Goal: Task Accomplishment & Management: Manage account settings

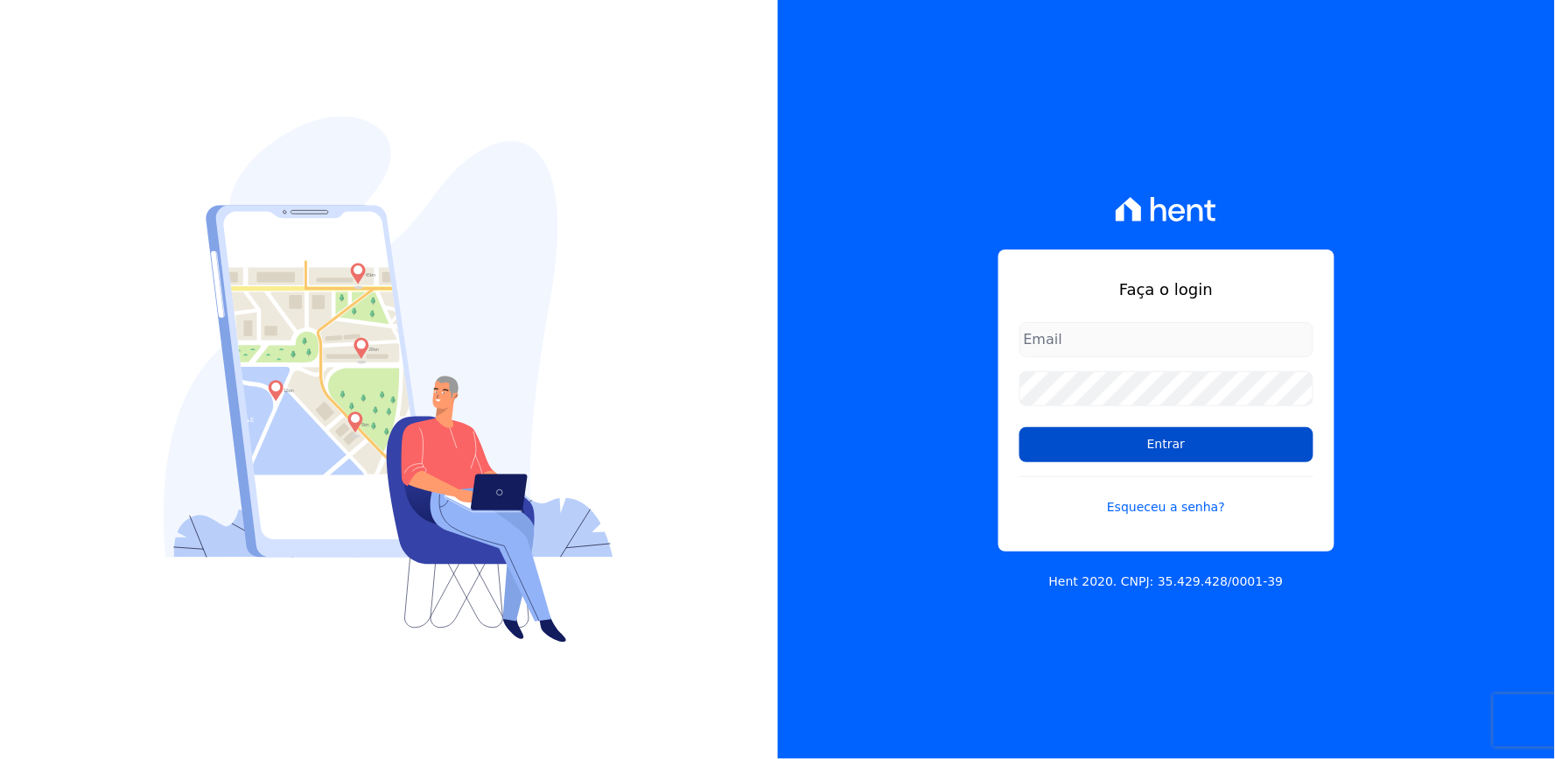
type input "thayna@graalengenharia.com.br"
click at [1109, 441] on input "Entrar" at bounding box center [1167, 444] width 294 height 35
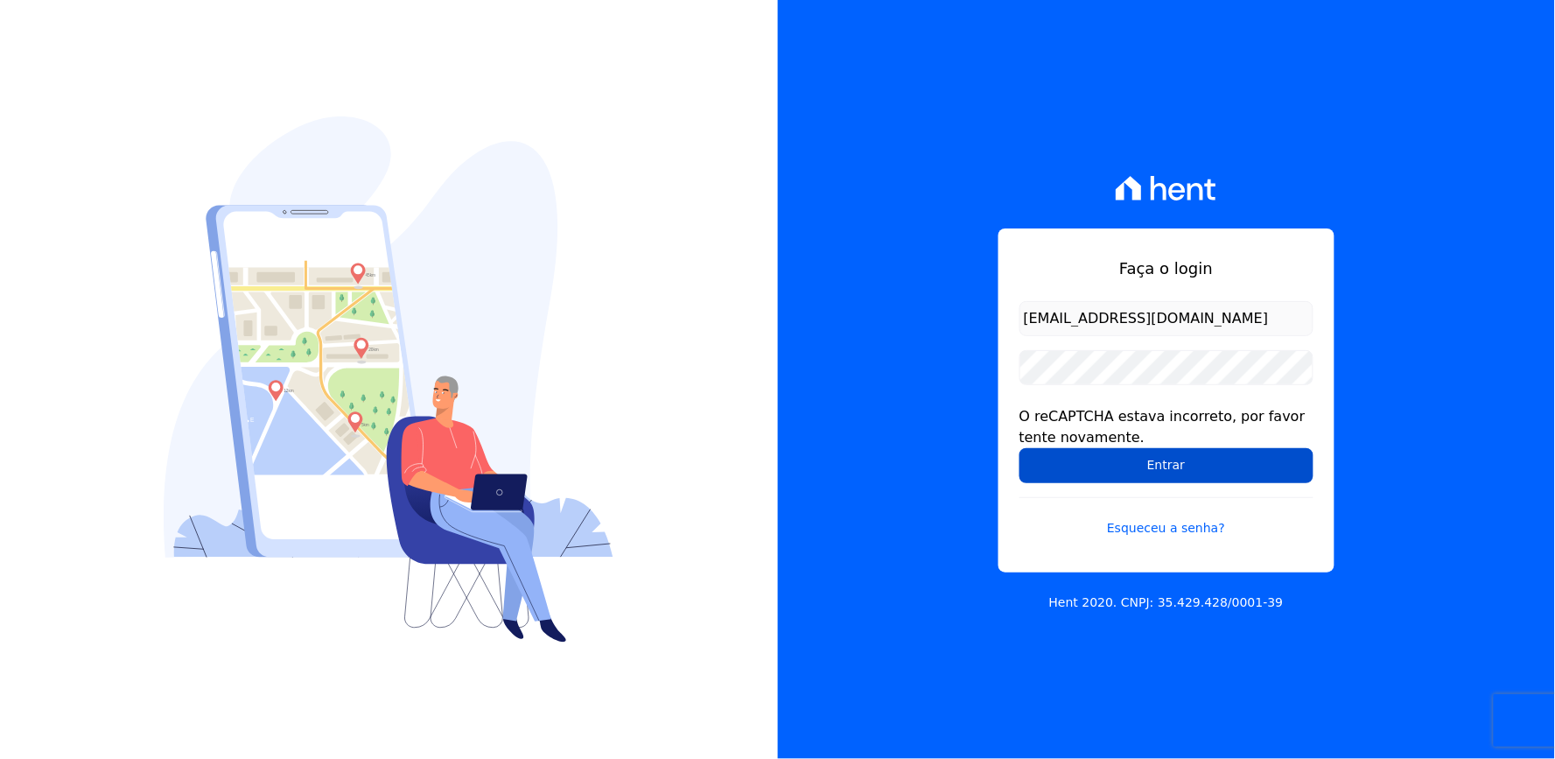
click at [1100, 459] on input "Entrar" at bounding box center [1167, 465] width 294 height 35
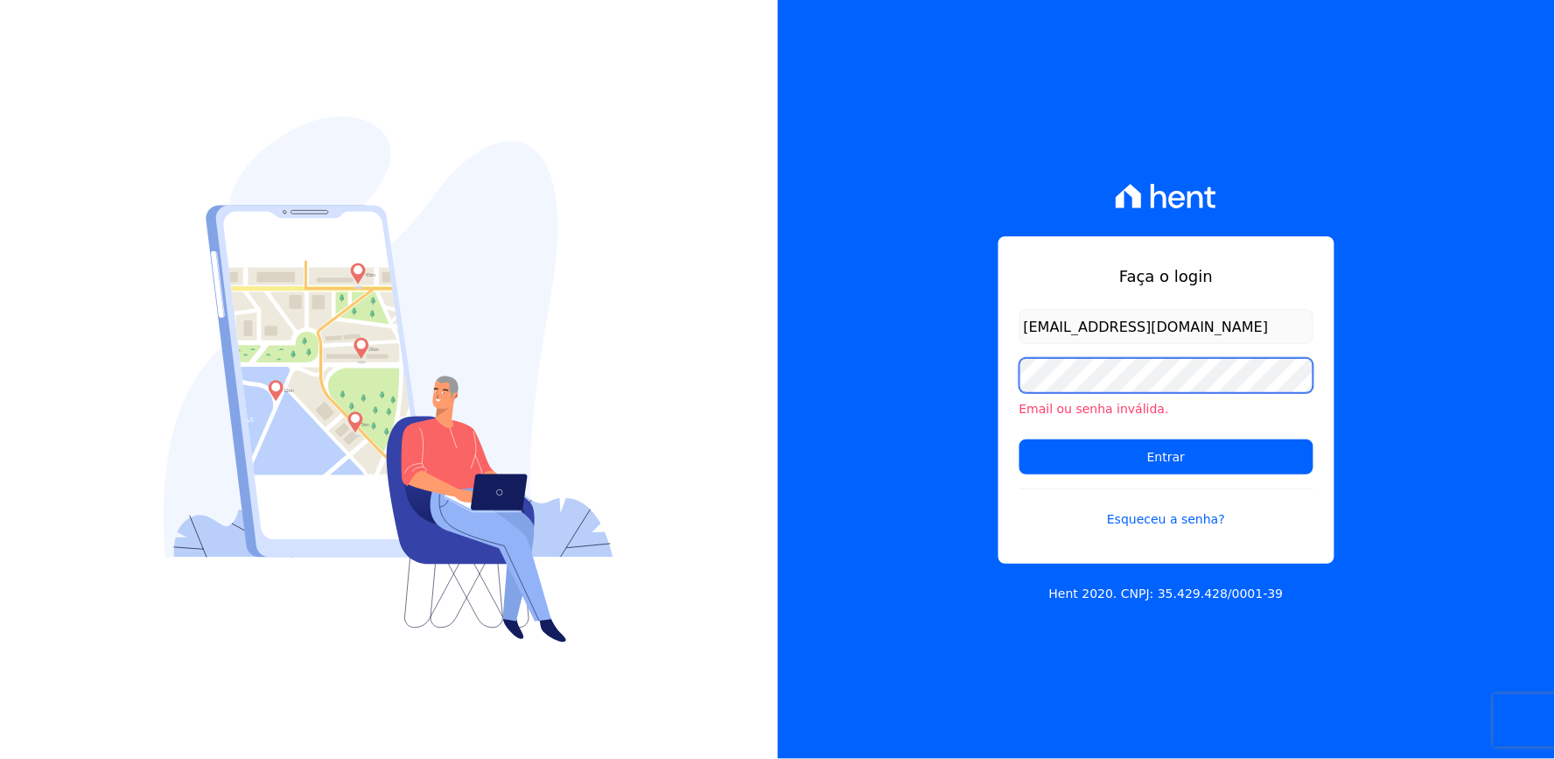
click at [934, 400] on div "Faça o login thayna@graalengenharia.com.br Email ou senha inválida. Entrar Esqu…" at bounding box center [1167, 379] width 778 height 759
click at [1056, 432] on form "thayna@graalengenharia.com.br Email ou senha inválida. Entrar Esqueceu a senha?" at bounding box center [1167, 429] width 294 height 241
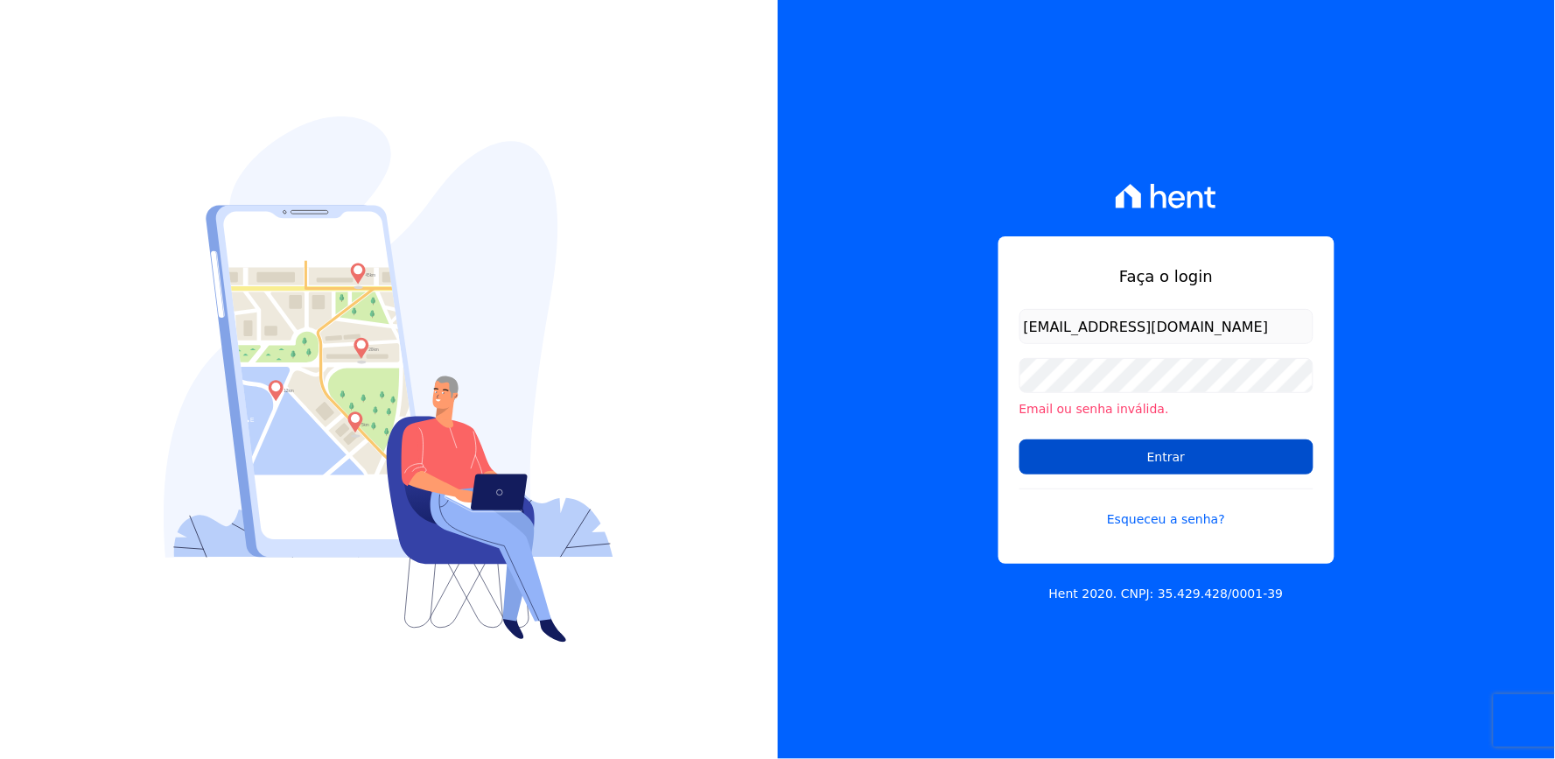
click at [1060, 453] on input "Entrar" at bounding box center [1167, 456] width 294 height 35
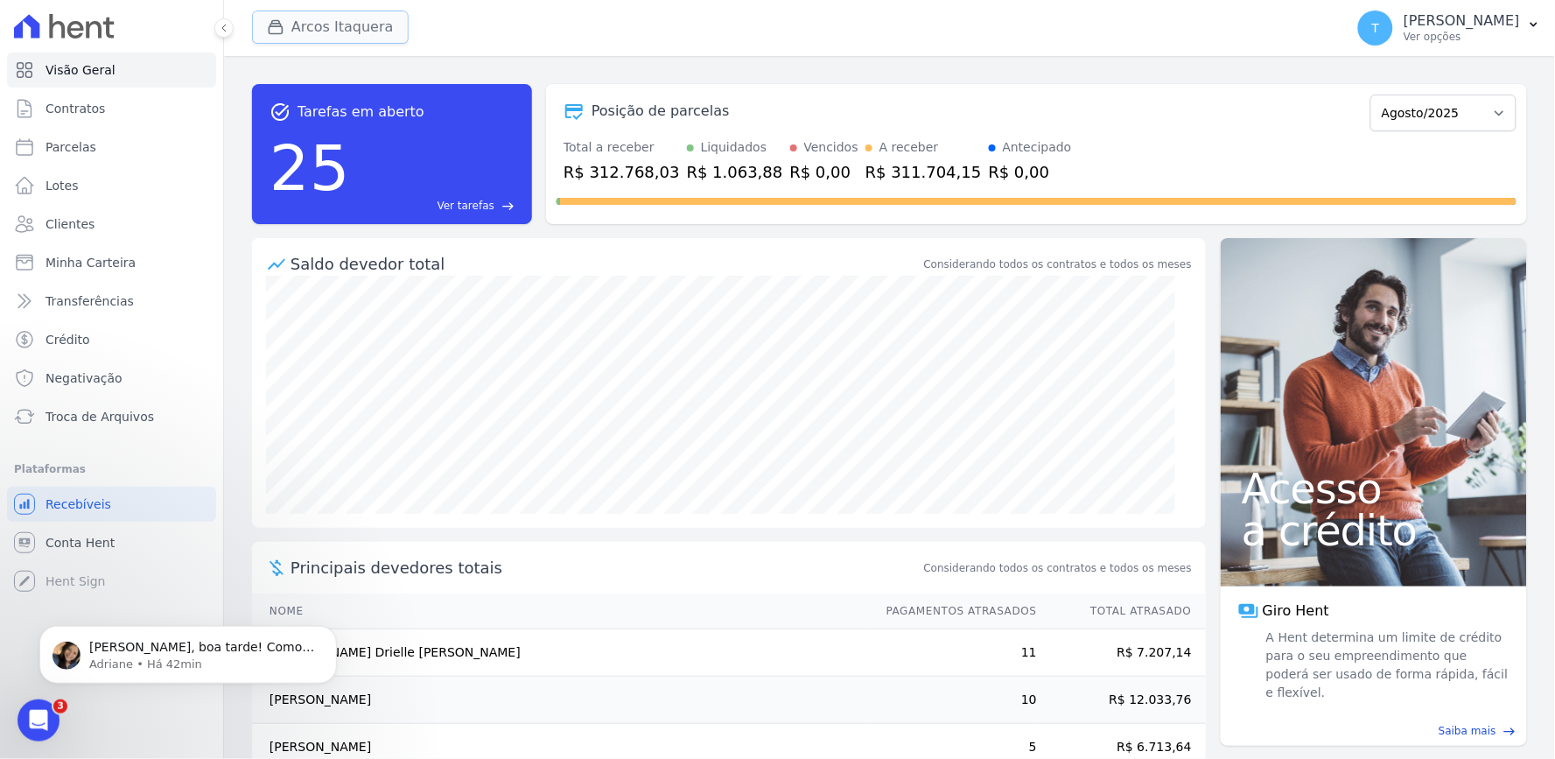
click at [368, 24] on button "Arcos Itaquera" at bounding box center [330, 27] width 157 height 33
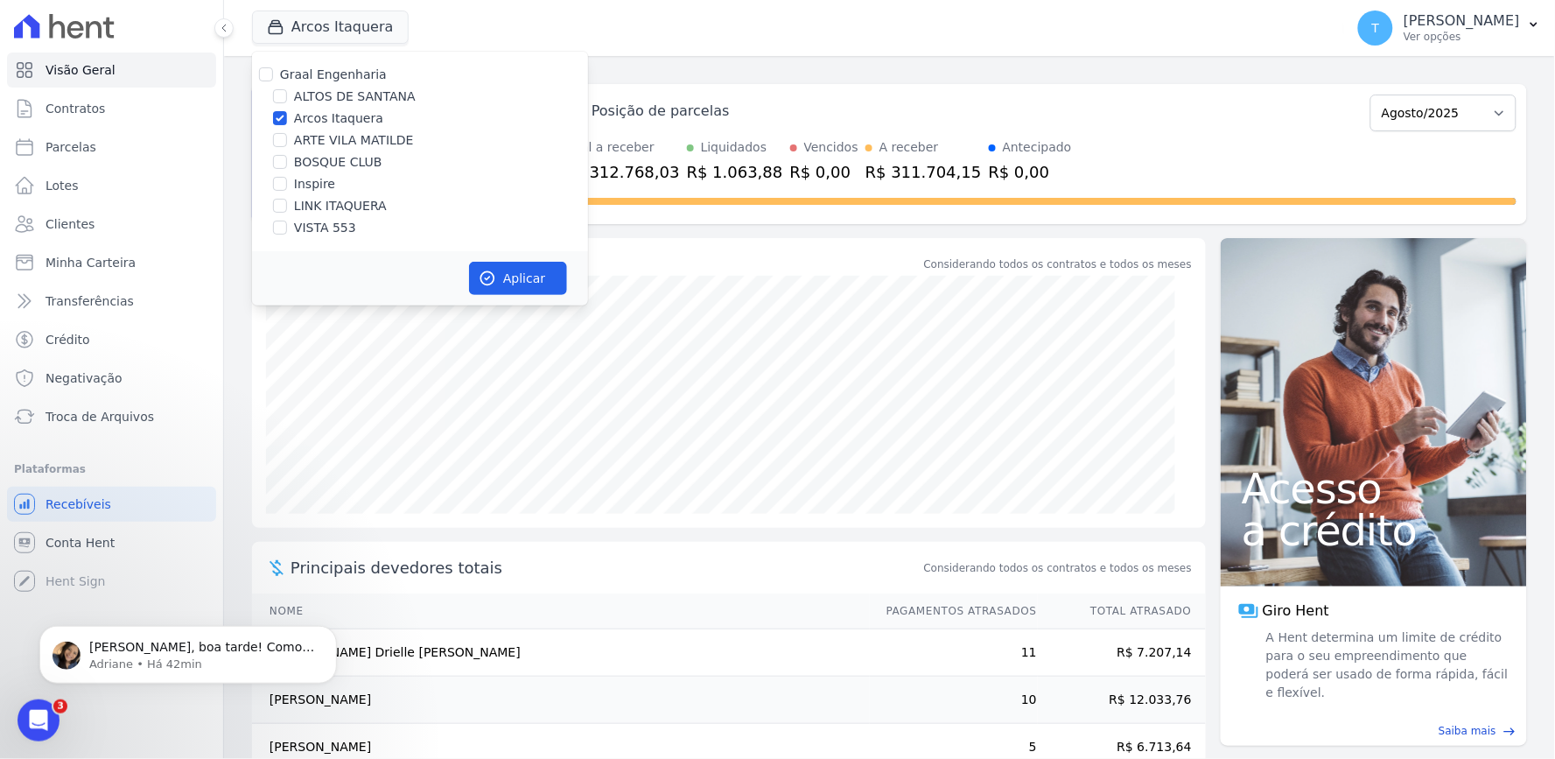
click at [335, 116] on label "Arcos Itaquera" at bounding box center [338, 118] width 89 height 18
click at [287, 116] on input "Arcos Itaquera" at bounding box center [280, 118] width 14 height 14
checkbox input "false"
click at [326, 178] on label "Inspire" at bounding box center [314, 184] width 41 height 18
click at [287, 178] on input "Inspire" at bounding box center [280, 184] width 14 height 14
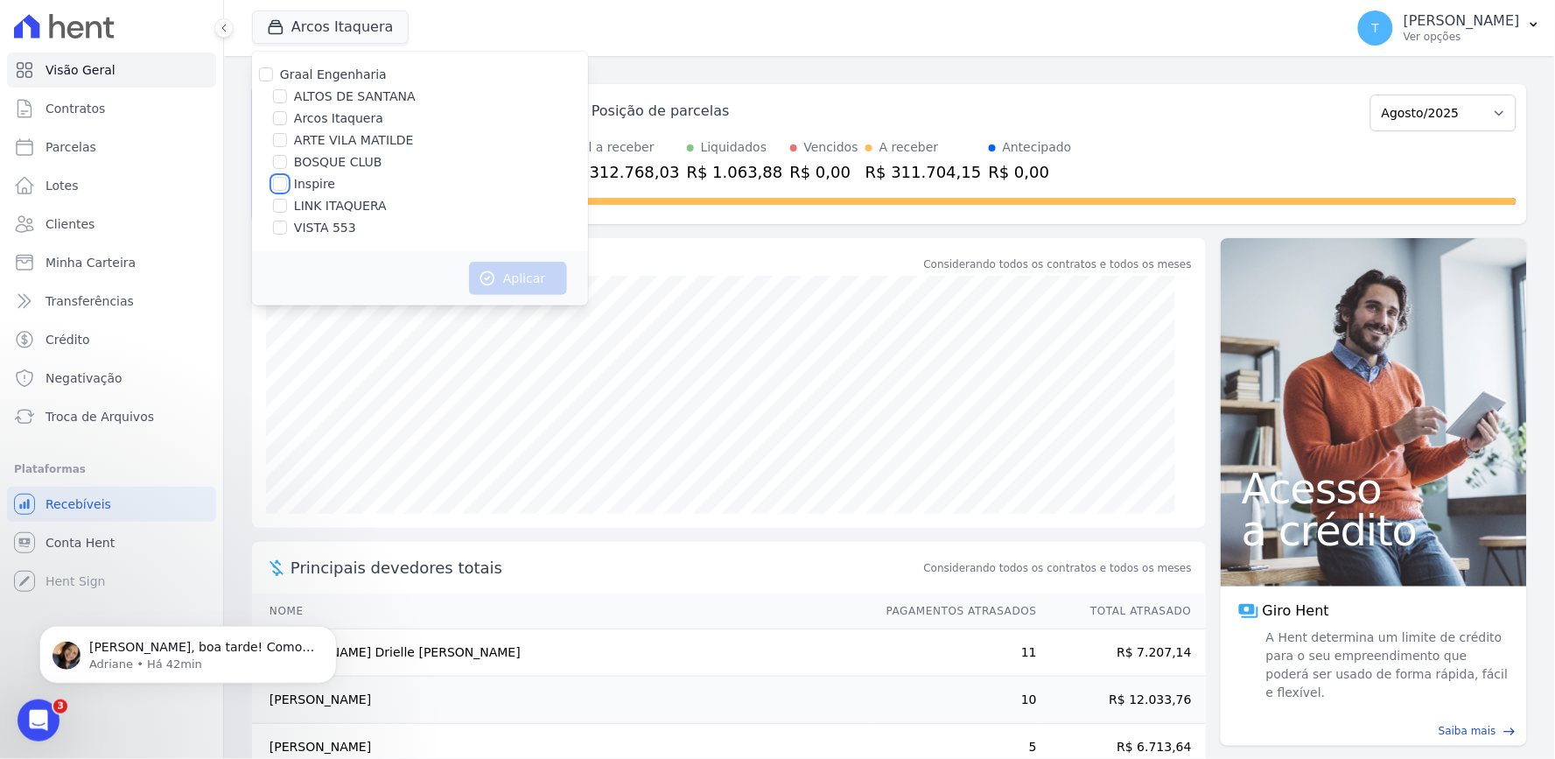
checkbox input "true"
click at [526, 283] on button "Aplicar" at bounding box center [518, 278] width 98 height 33
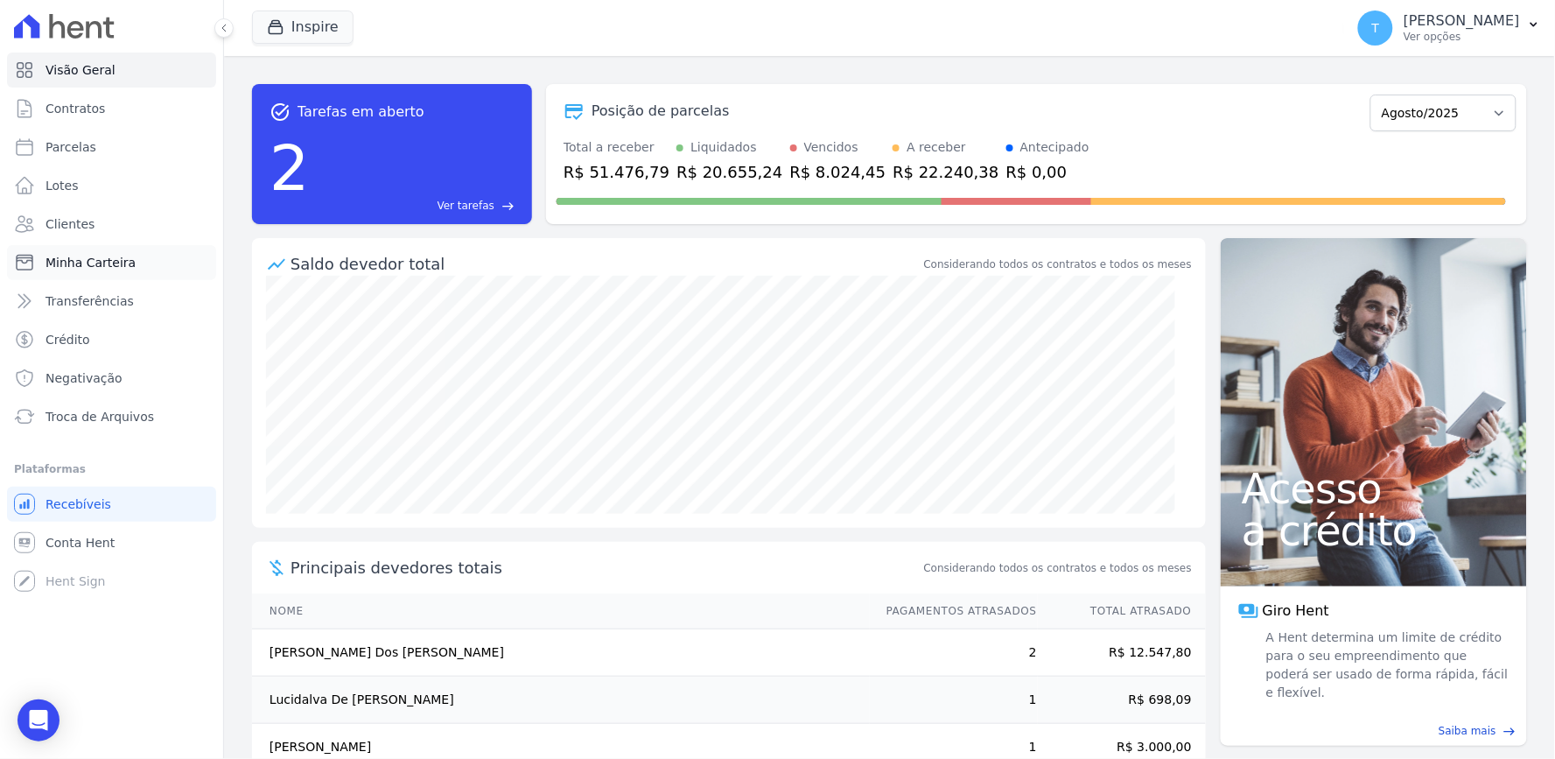
click at [83, 264] on span "Minha Carteira" at bounding box center [91, 263] width 90 height 18
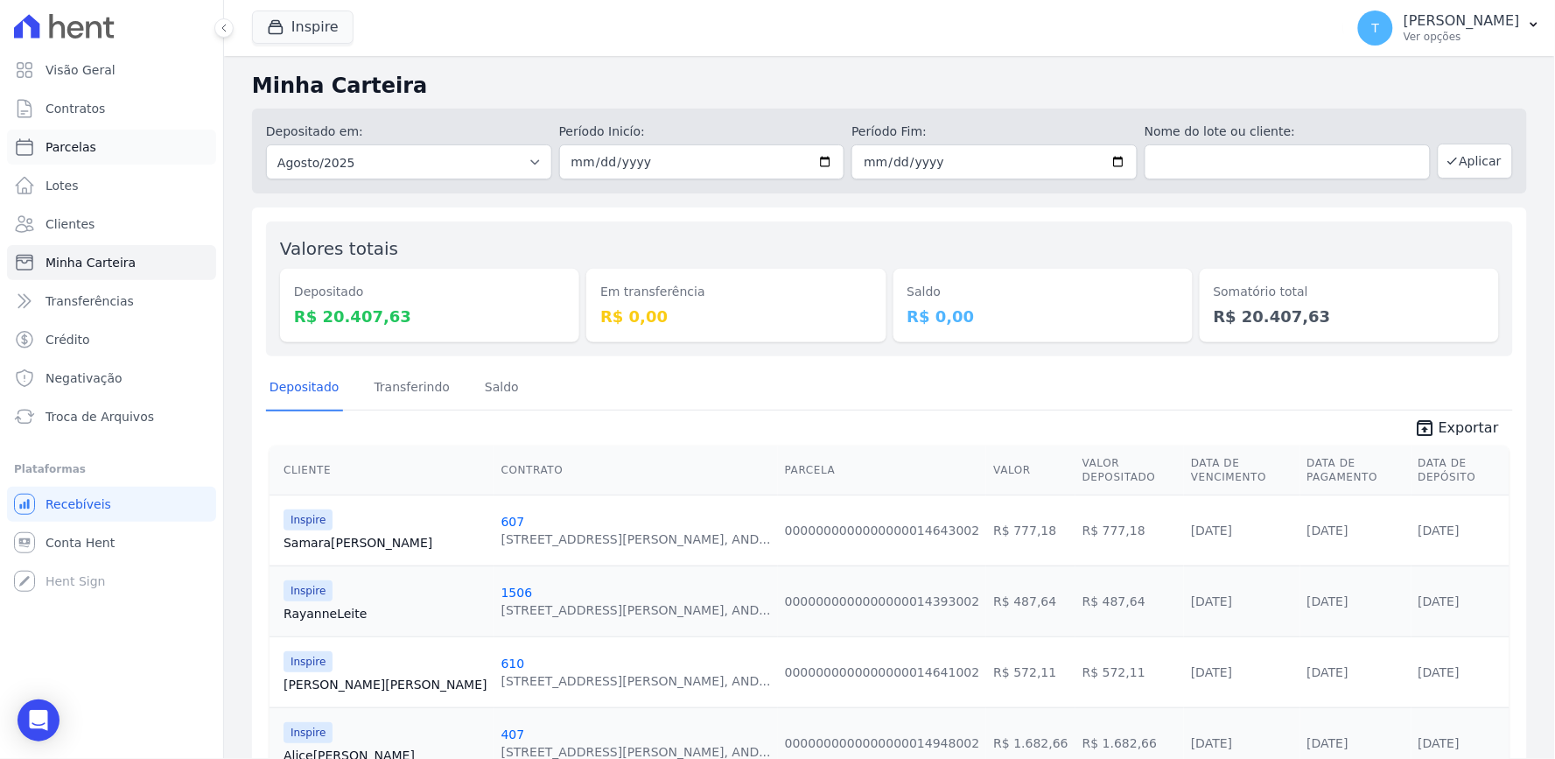
click at [71, 149] on span "Parcelas" at bounding box center [71, 147] width 51 height 18
select select
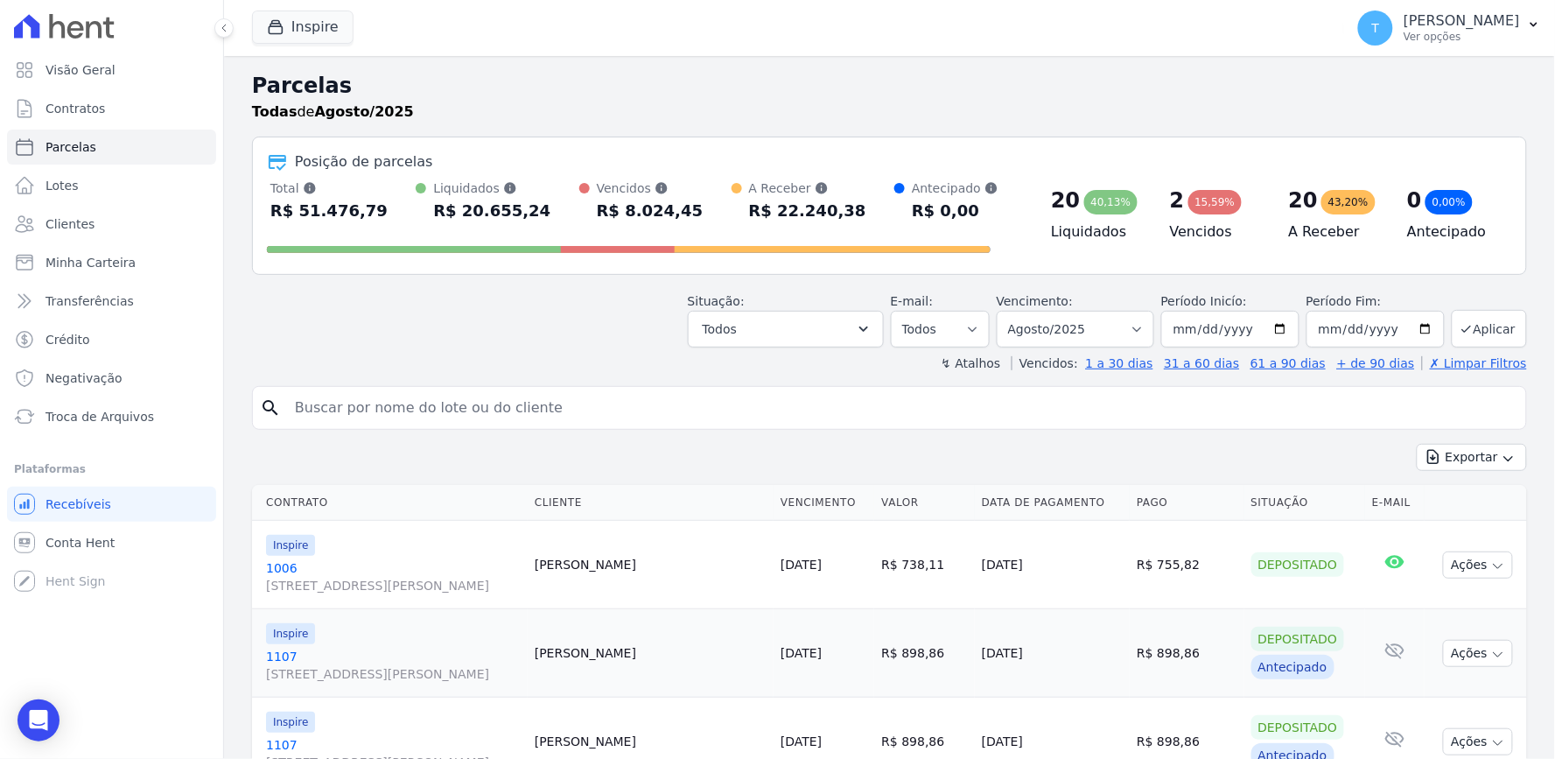
click at [516, 420] on input "search" at bounding box center [901, 407] width 1235 height 35
type input "willy va"
select select
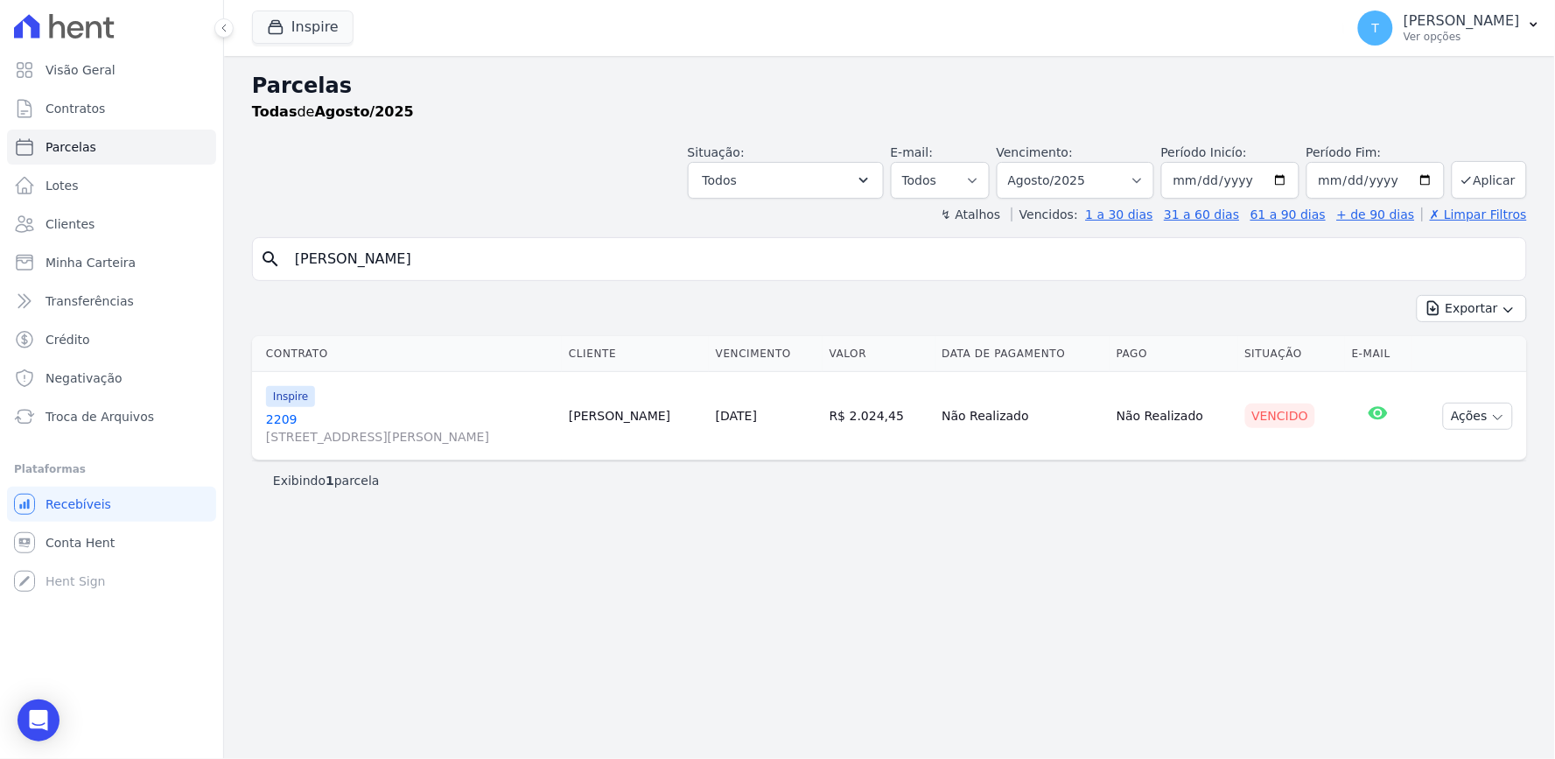
click at [496, 426] on link "2209 Avenida Angélica, 2248, ANDAR 11, Consolação" at bounding box center [410, 427] width 289 height 35
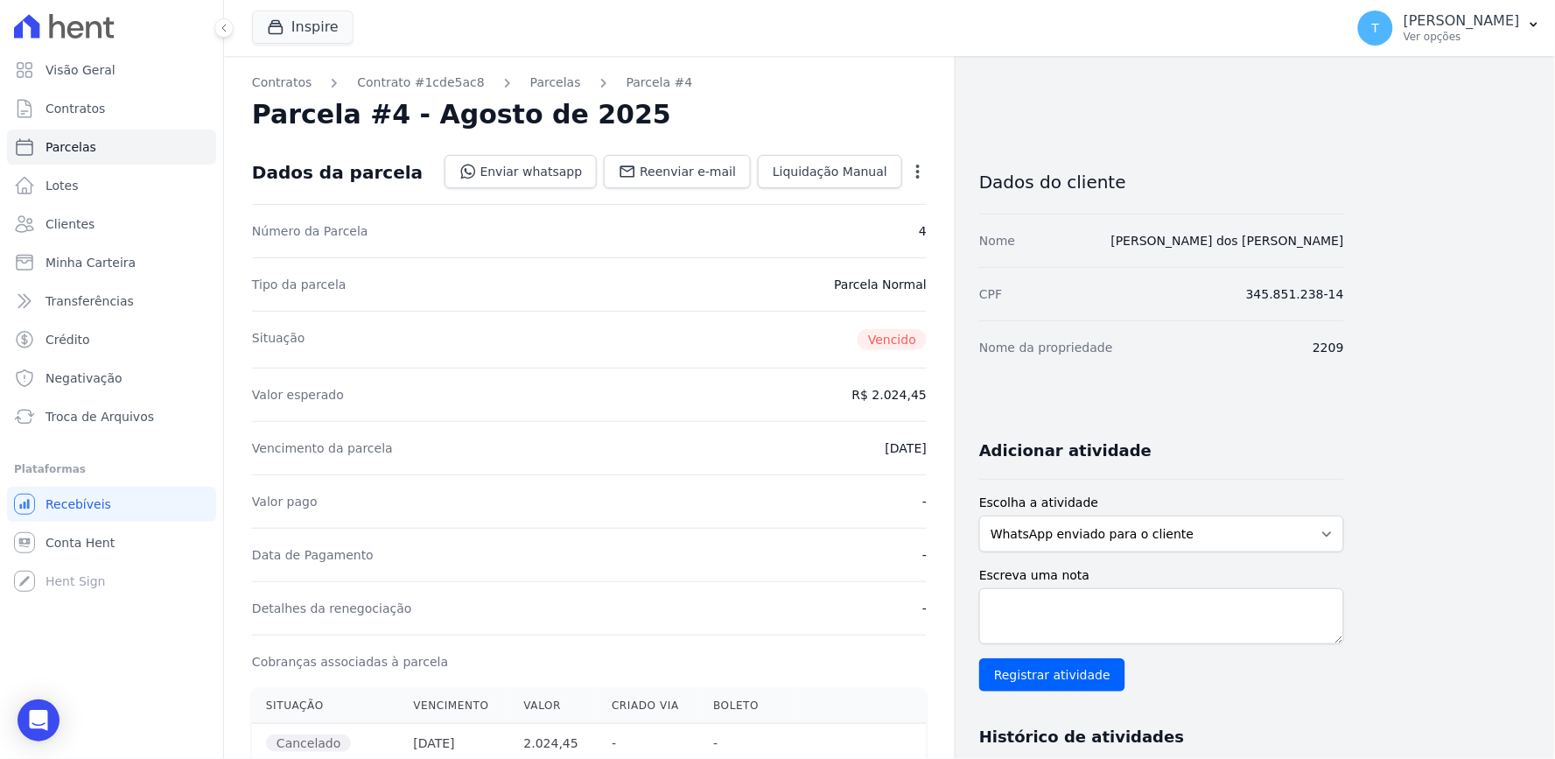
click at [933, 168] on div "Contratos Contrato #1cde5ac8 Parcelas Parcela #4 Parcela #4 - Agosto de 2025 Da…" at bounding box center [589, 685] width 731 height 1259
click at [923, 165] on icon "button" at bounding box center [918, 172] width 18 height 18
click at [847, 195] on link "Alterar" at bounding box center [843, 195] width 154 height 32
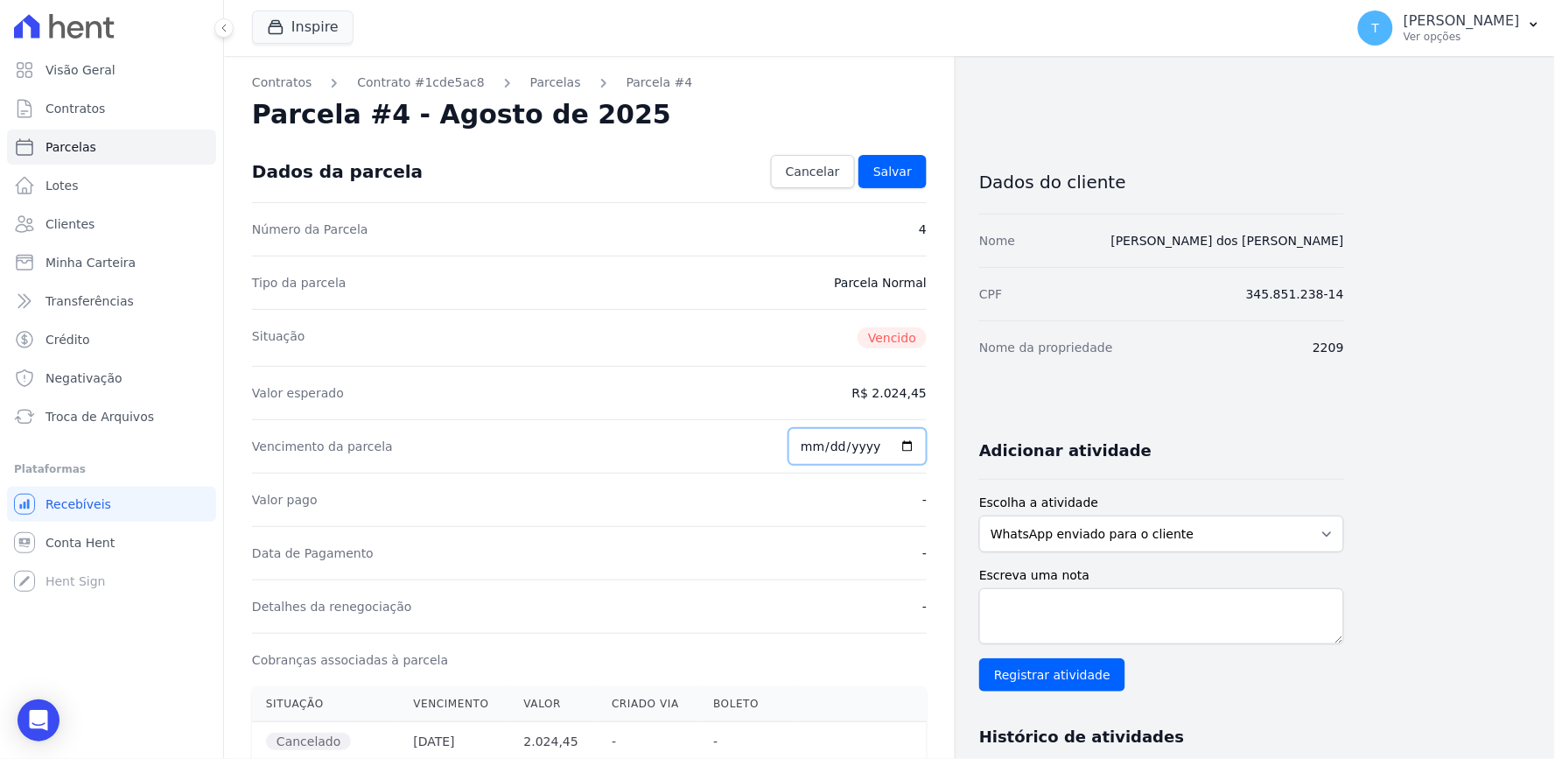
drag, startPoint x: 856, startPoint y: 440, endPoint x: 827, endPoint y: 441, distance: 28.9
click at [854, 440] on input "2025-08-10" at bounding box center [858, 446] width 138 height 37
click at [817, 442] on input "2025-08-10" at bounding box center [858, 446] width 138 height 37
type input "2025-08-14"
click at [910, 160] on link "Salvar" at bounding box center [893, 171] width 68 height 33
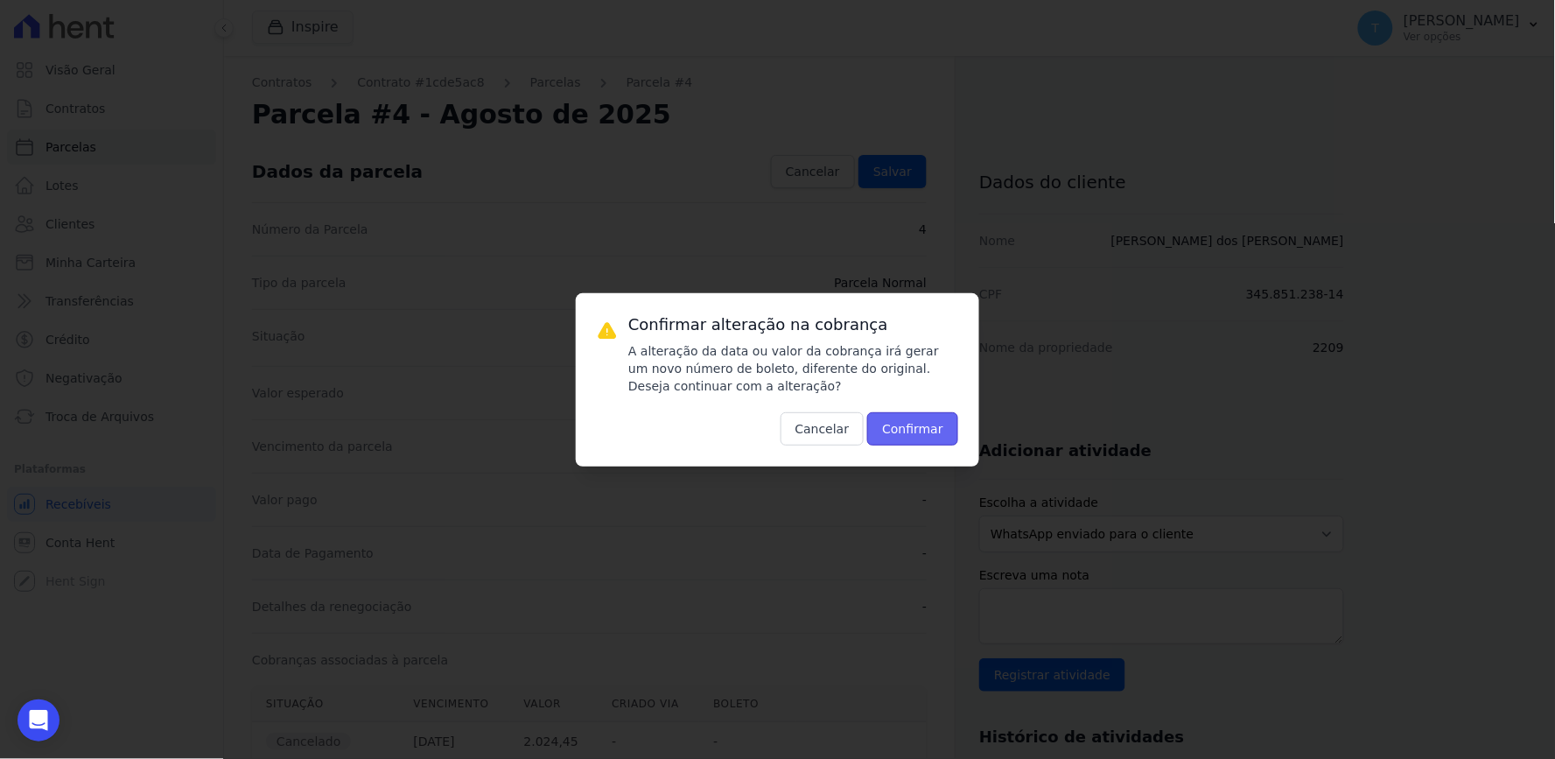
click at [901, 427] on button "Confirmar" at bounding box center [912, 428] width 91 height 33
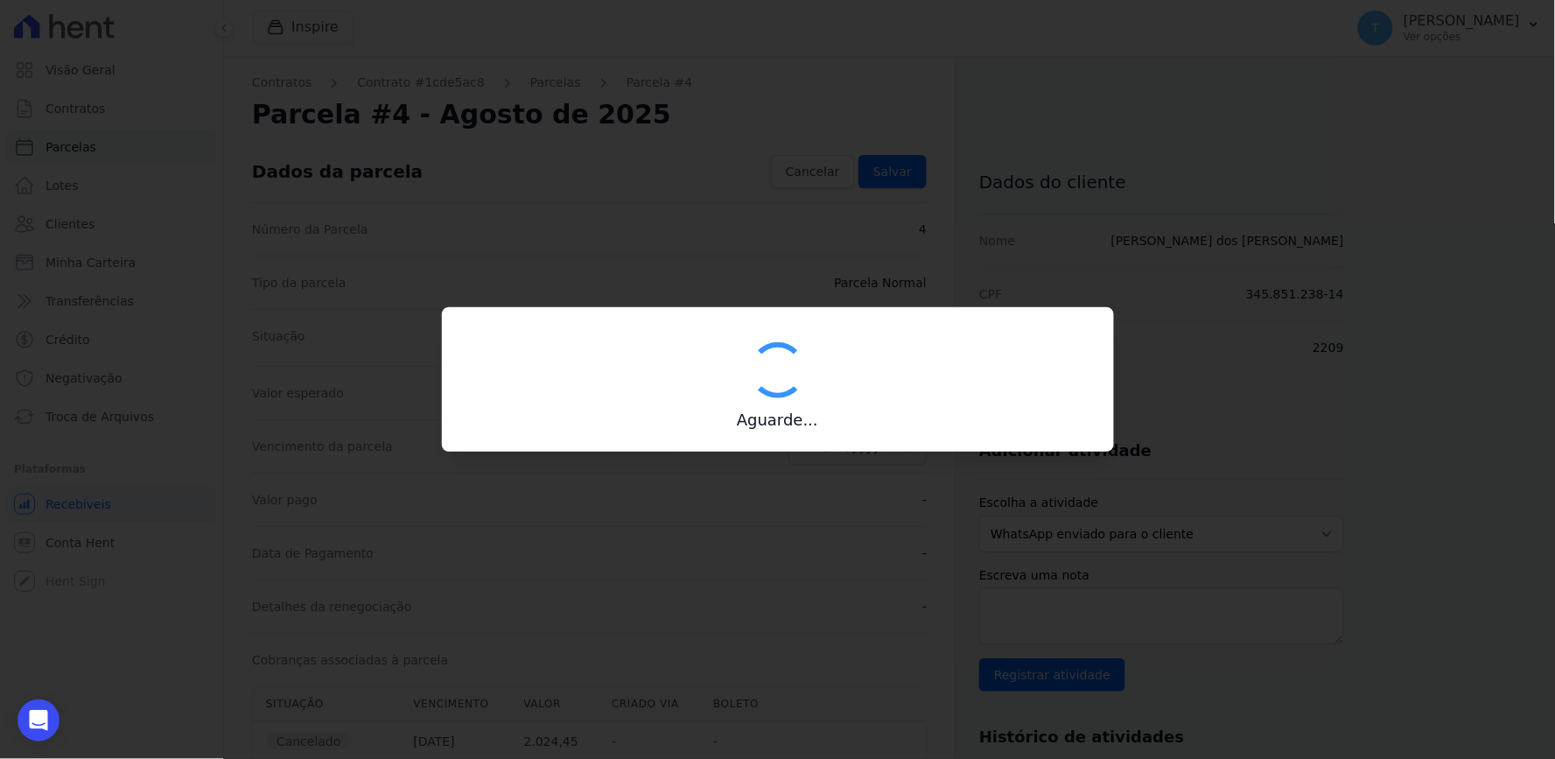
type input "00190000090335103300000650044175111690000202445"
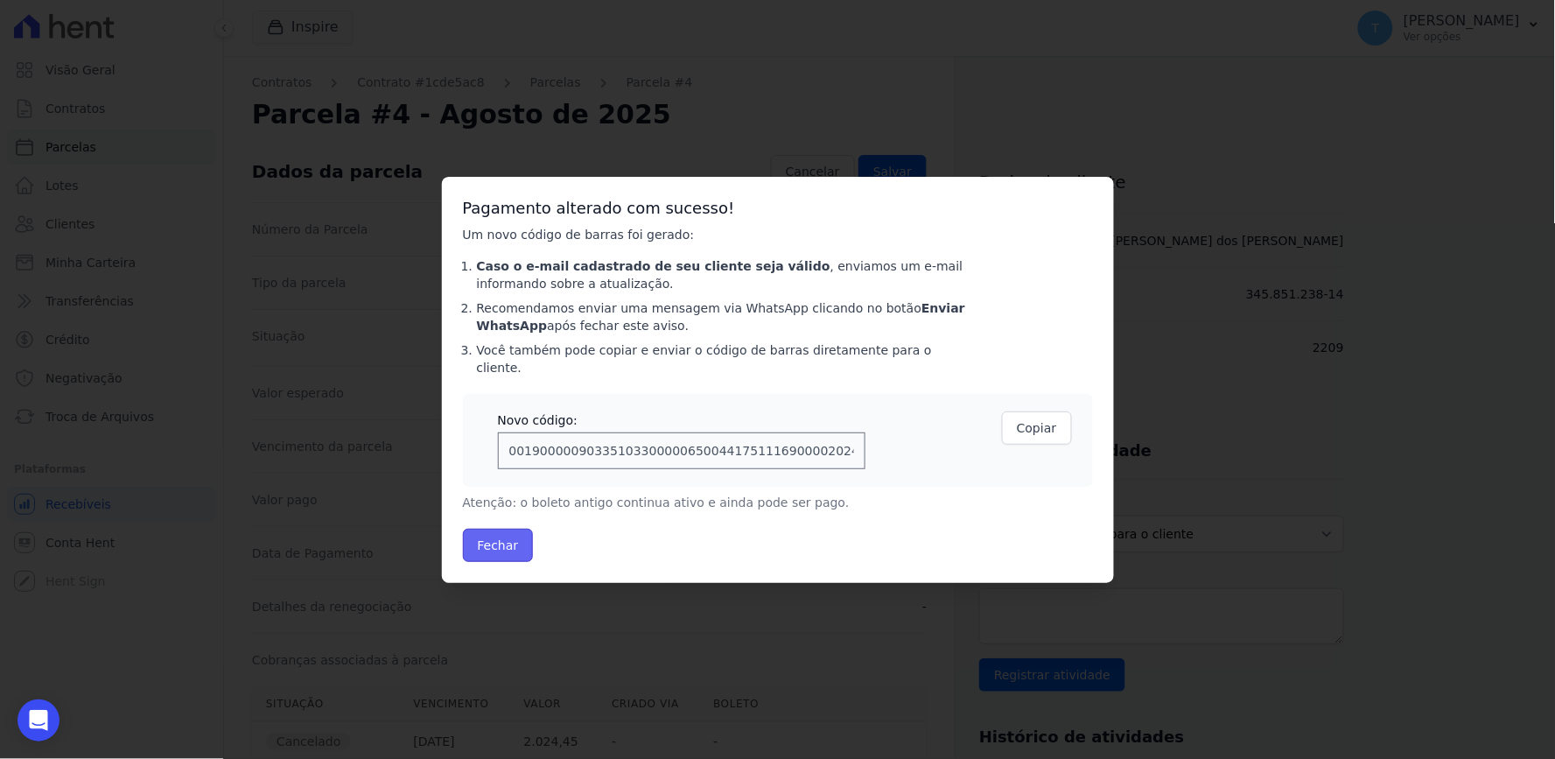
click at [497, 537] on button "Fechar" at bounding box center [498, 545] width 71 height 33
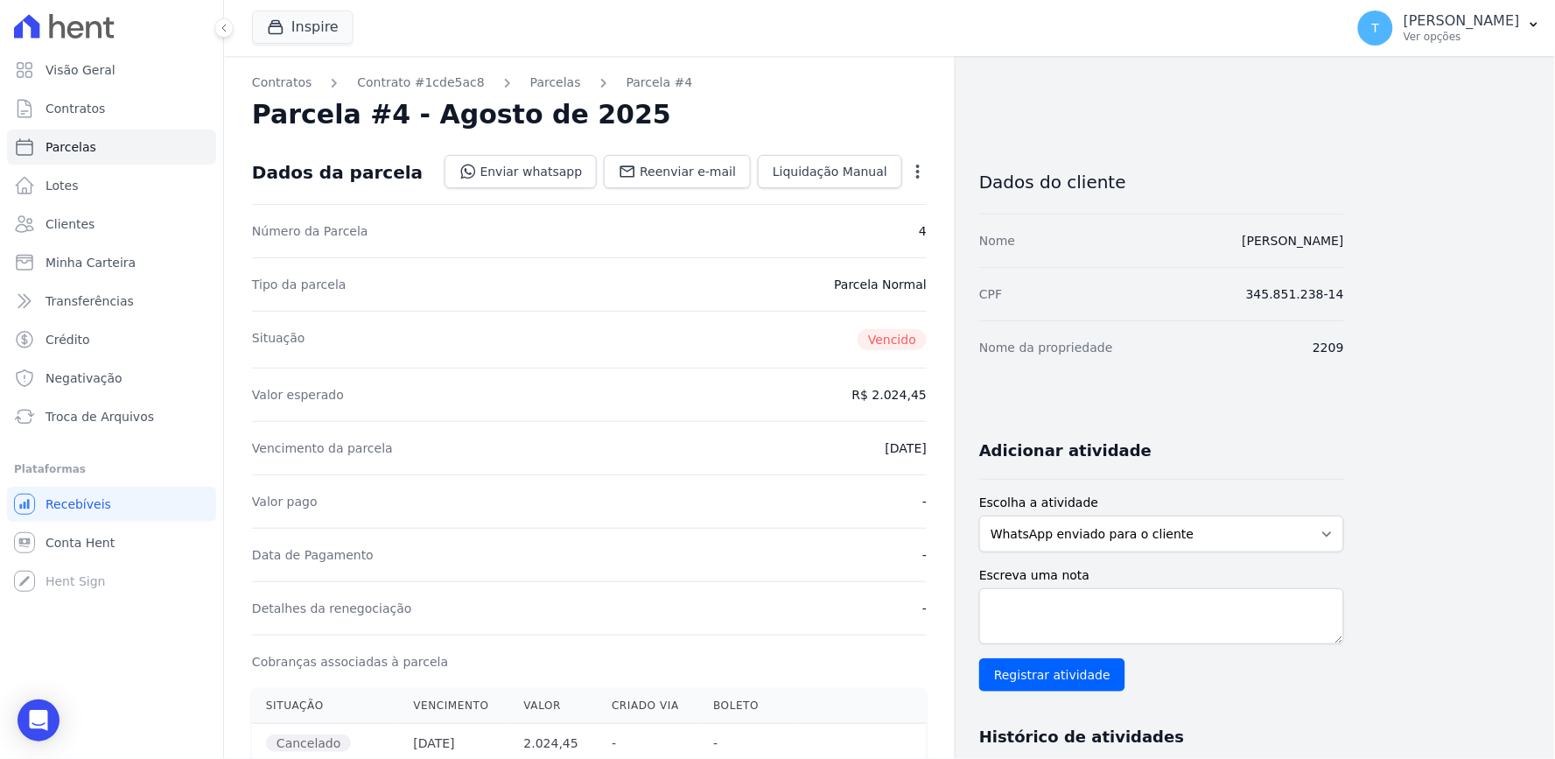
click at [919, 166] on icon "button" at bounding box center [918, 172] width 4 height 14
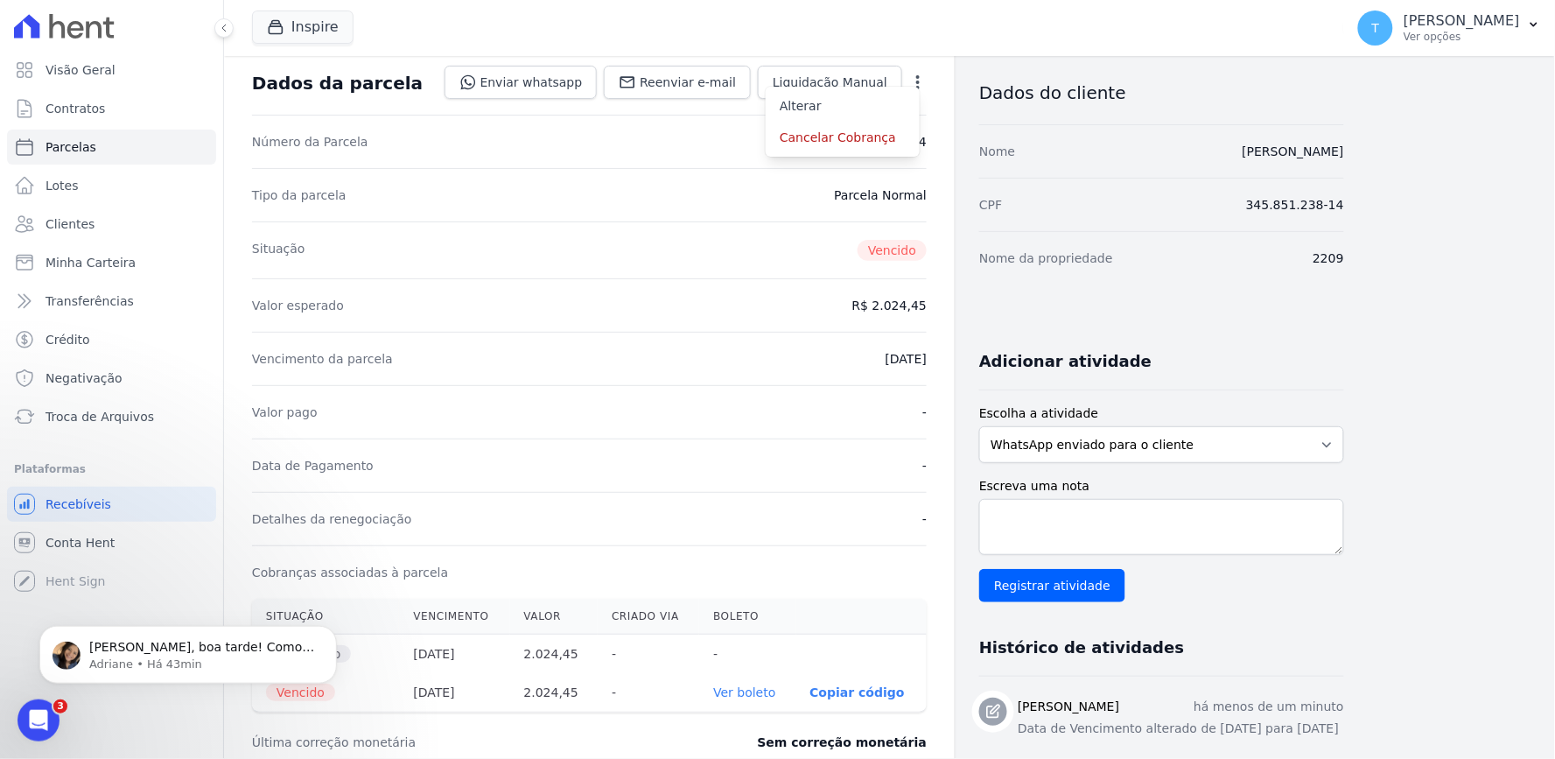
scroll to position [194, 0]
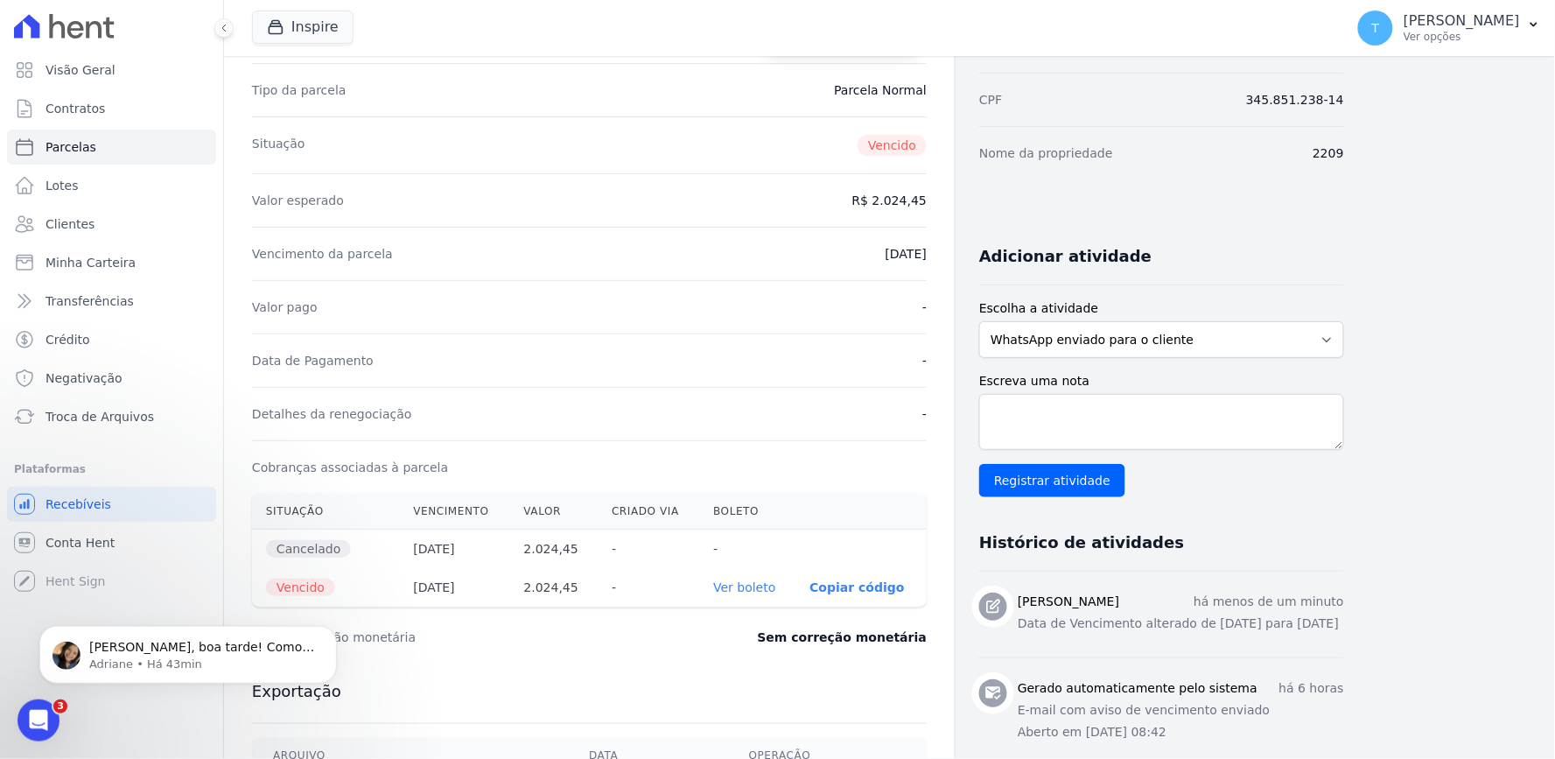
click at [755, 584] on link "Ver boleto" at bounding box center [744, 587] width 62 height 14
